Goal: Navigation & Orientation: Find specific page/section

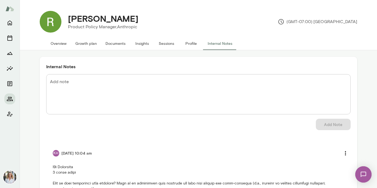
click at [164, 44] on button "Sessions" at bounding box center [167, 43] width 24 height 13
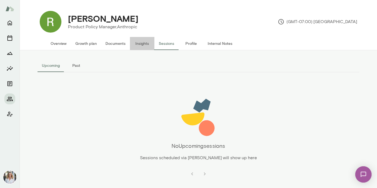
click at [143, 44] on button "Insights" at bounding box center [142, 43] width 24 height 13
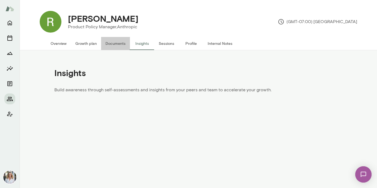
click at [116, 44] on button "Documents" at bounding box center [115, 43] width 29 height 13
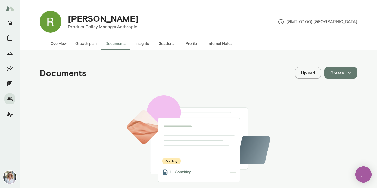
click at [86, 42] on button "Growth plan" at bounding box center [86, 43] width 30 height 13
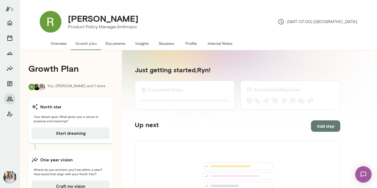
click at [60, 44] on button "Overview" at bounding box center [58, 43] width 25 height 13
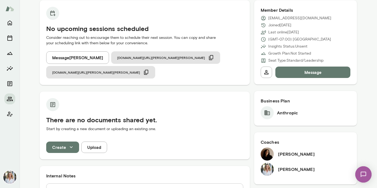
scroll to position [56, 0]
click at [11, 100] on icon "Members" at bounding box center [10, 99] width 7 height 7
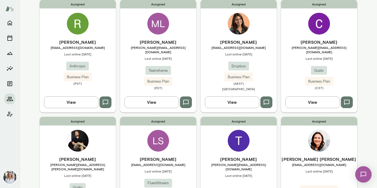
click at [244, 42] on h6 "[PERSON_NAME]" at bounding box center [239, 42] width 76 height 7
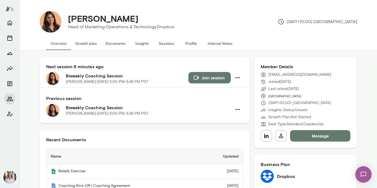
click at [116, 45] on button "Documents" at bounding box center [115, 43] width 29 height 13
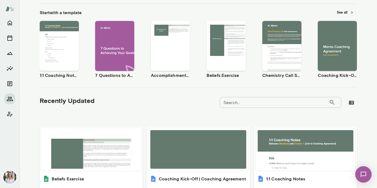
scroll to position [122, 0]
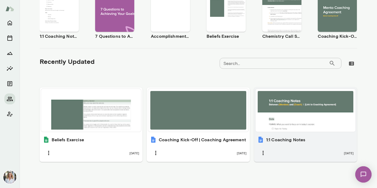
click at [291, 143] on h6 "1:1 Coaching Notes" at bounding box center [285, 140] width 39 height 7
